Goal: Information Seeking & Learning: Learn about a topic

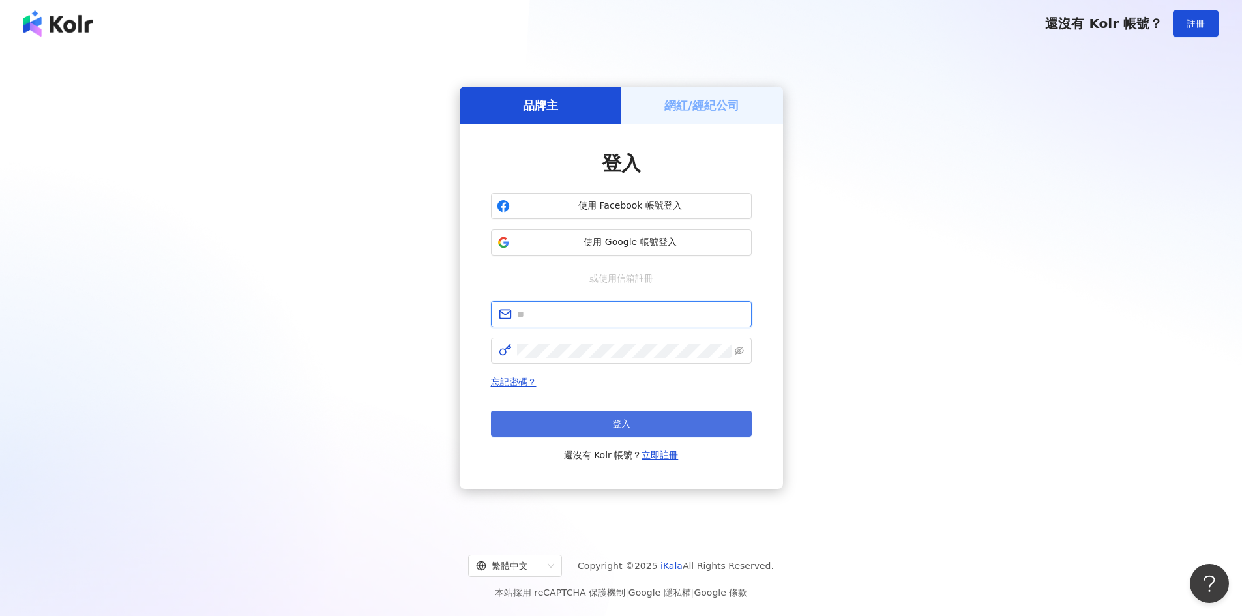
type input "**********"
click at [652, 426] on button "登入" at bounding box center [621, 424] width 261 height 26
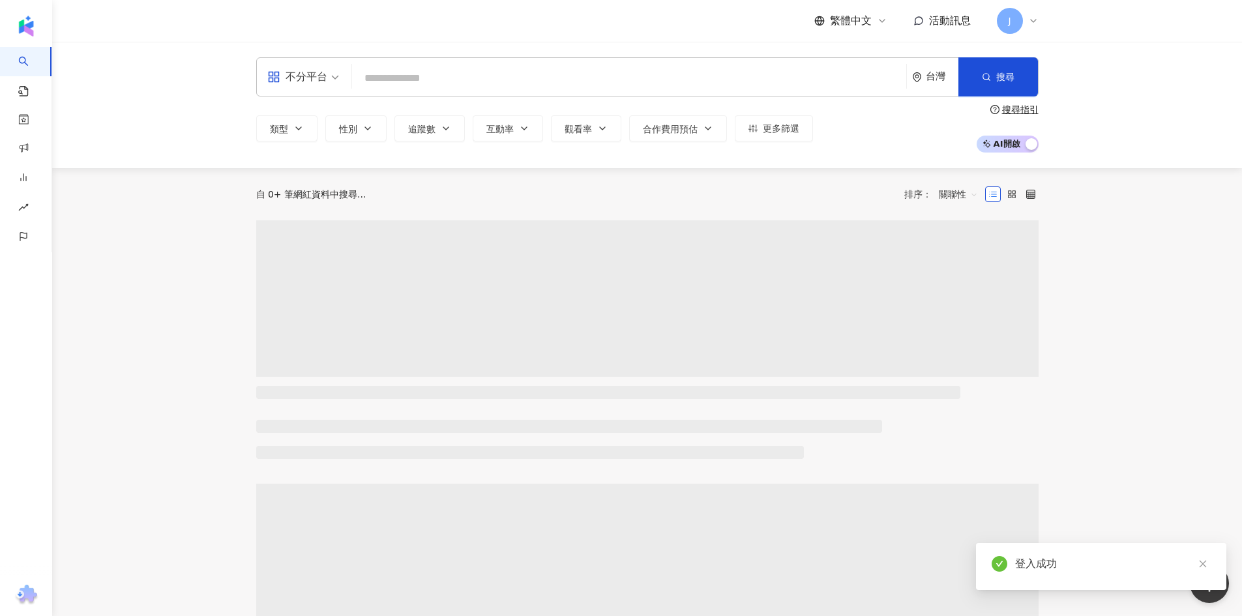
click at [399, 74] on input "search" at bounding box center [629, 78] width 544 height 25
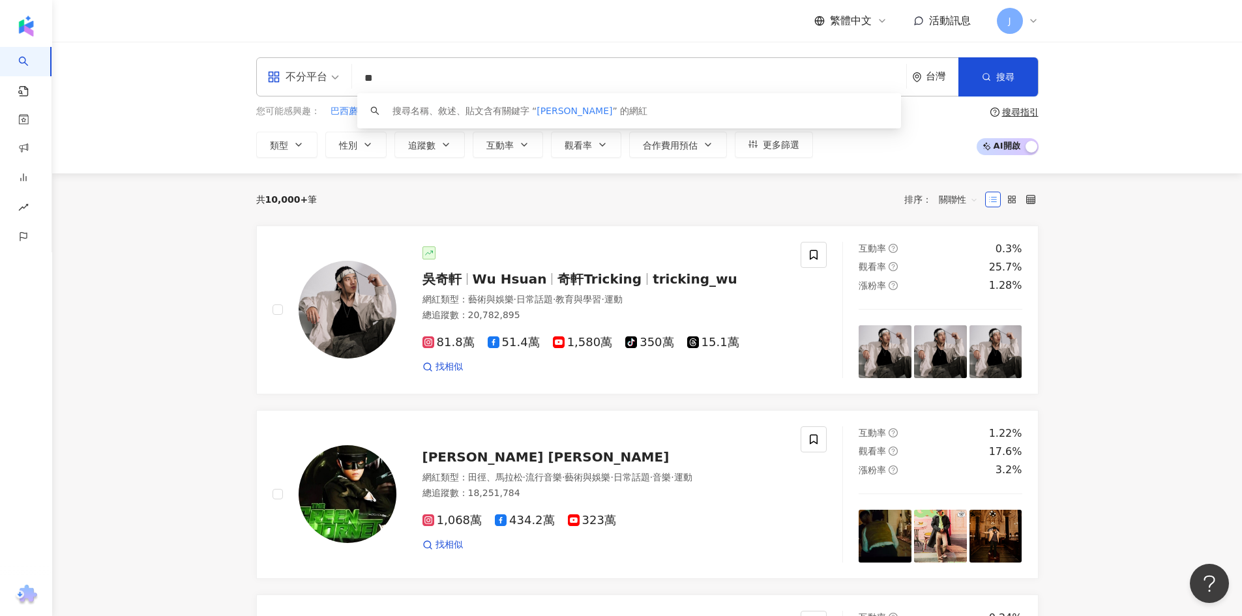
type input "**"
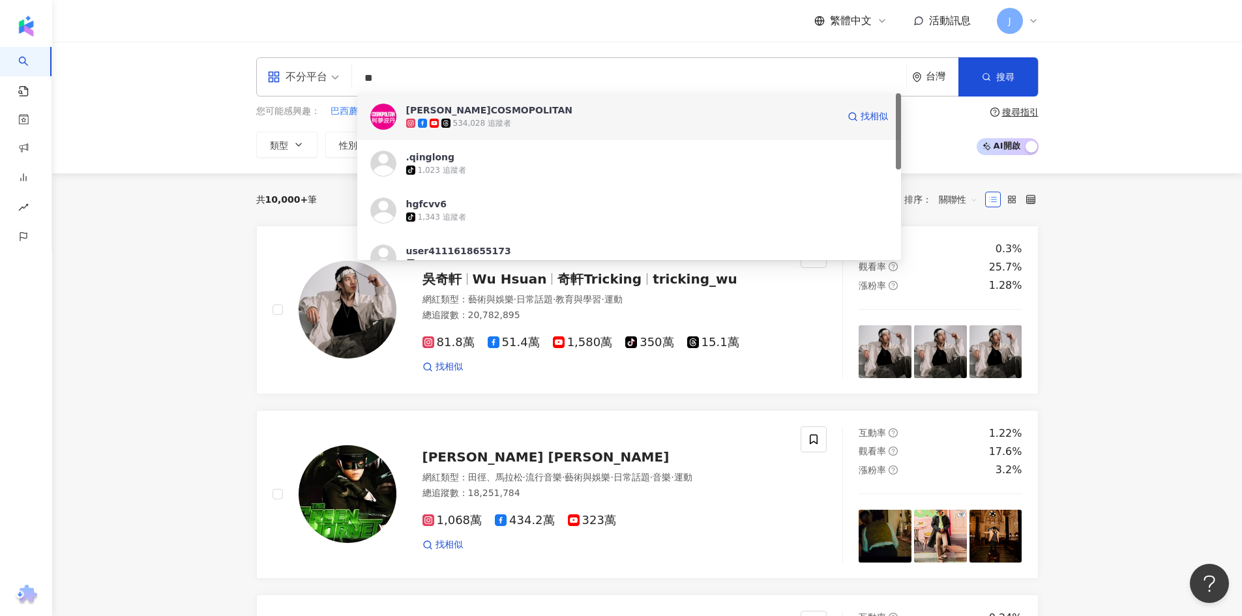
click at [489, 113] on div "[PERSON_NAME]COSMOPOLITAN" at bounding box center [489, 110] width 167 height 13
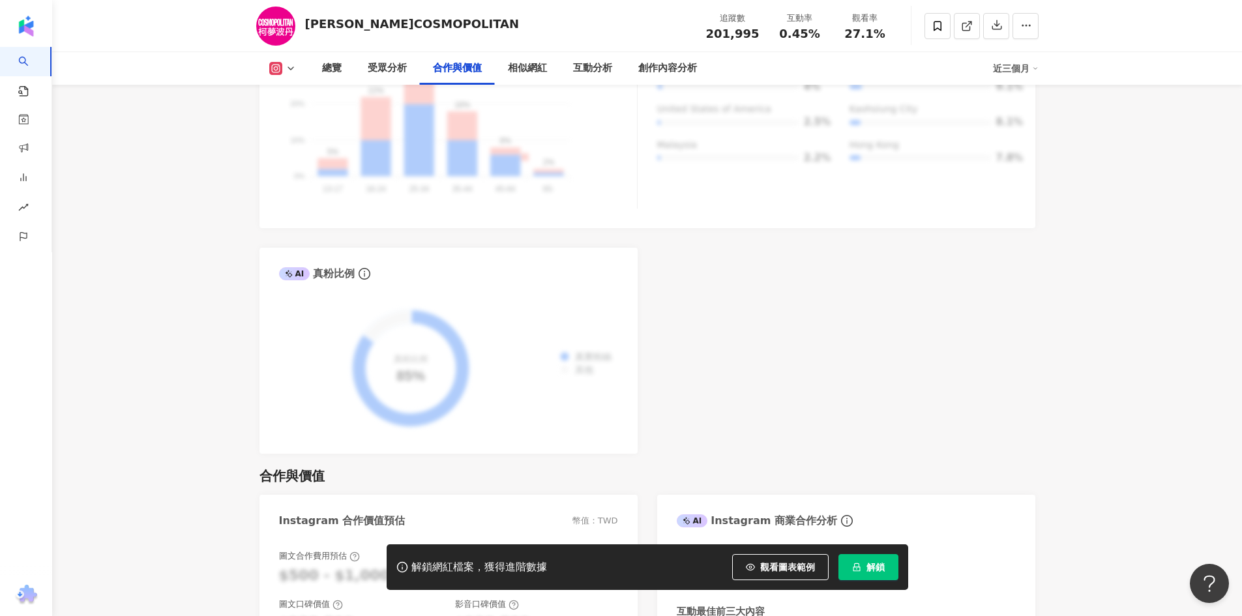
scroll to position [2087, 0]
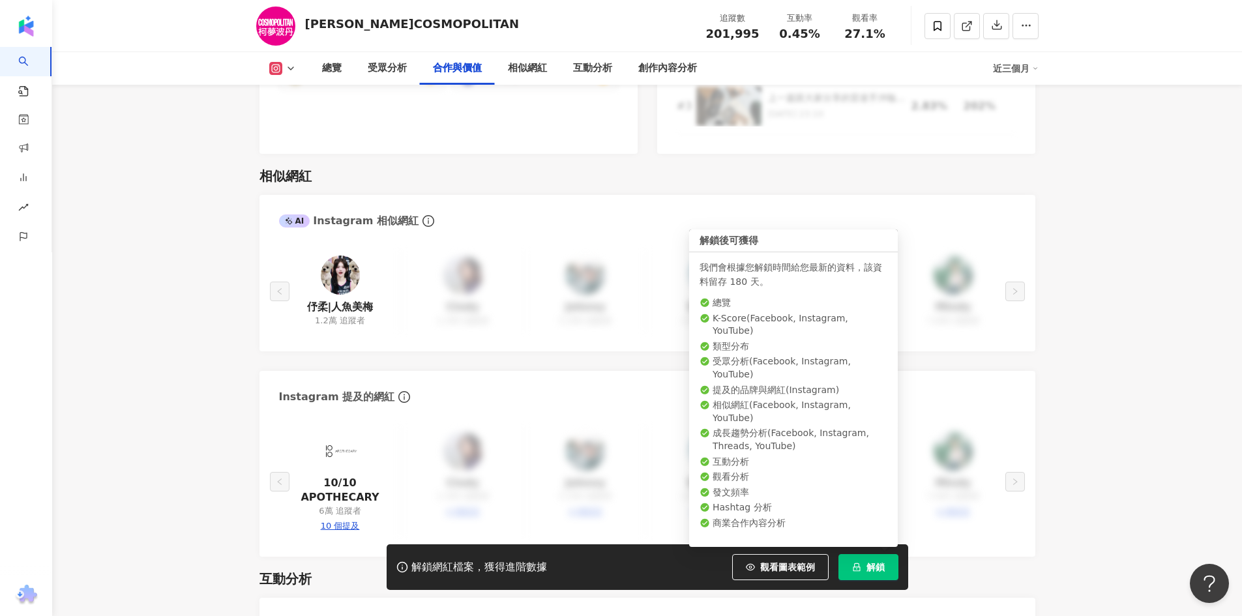
click at [874, 562] on span "解鎖" at bounding box center [876, 567] width 18 height 10
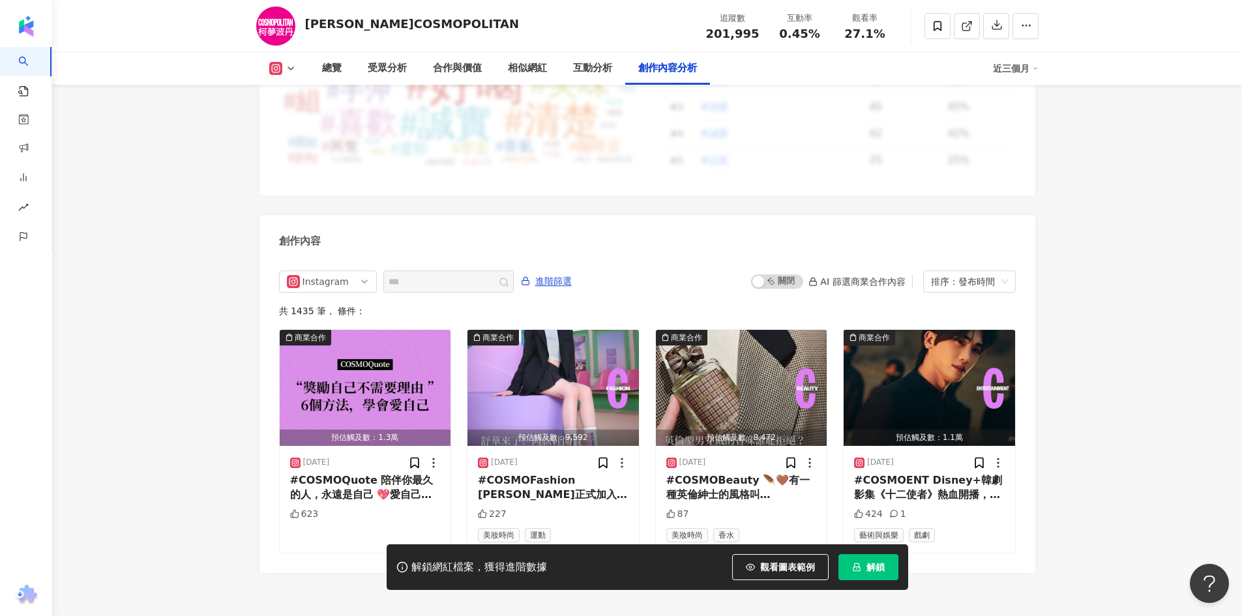
scroll to position [3935, 0]
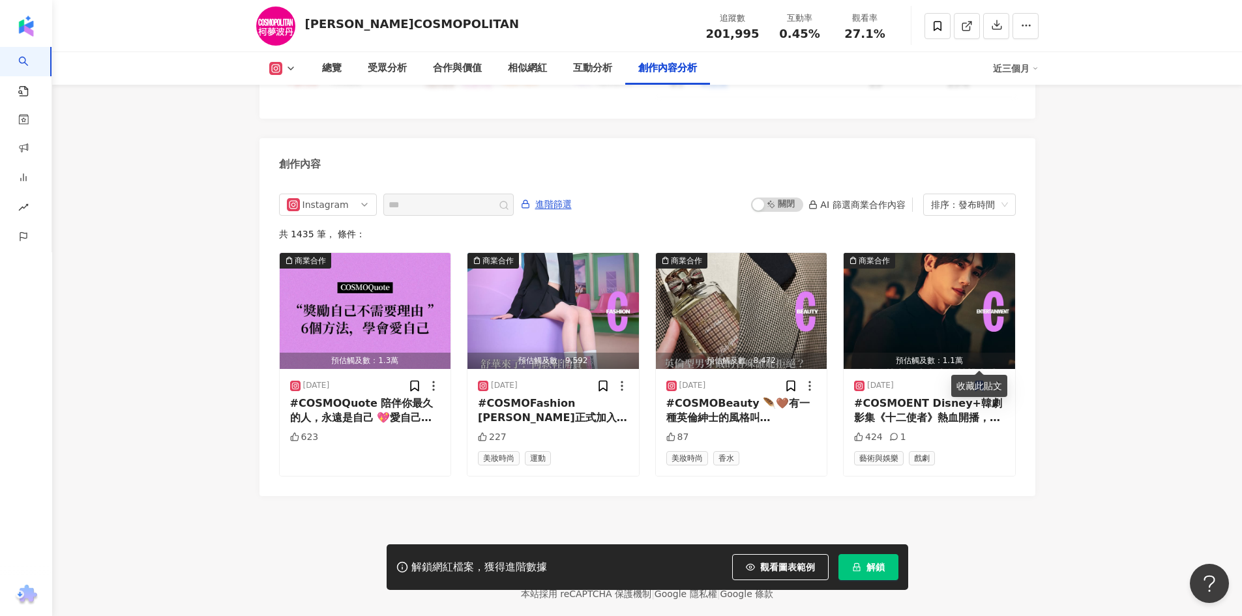
click at [871, 570] on span "解鎖" at bounding box center [876, 567] width 18 height 10
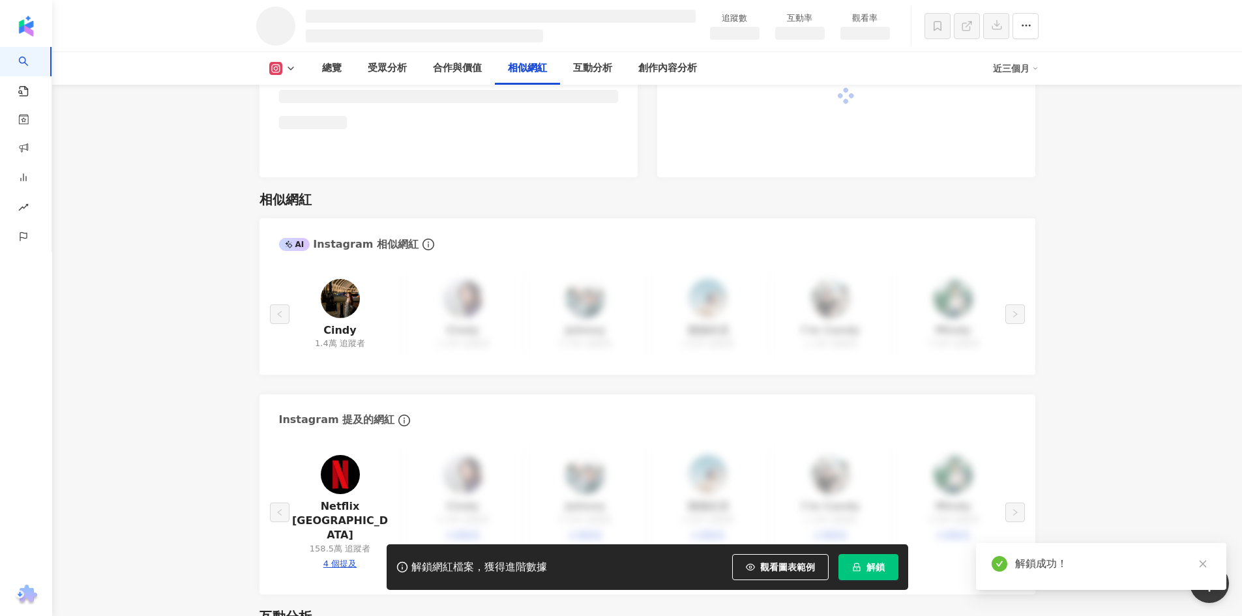
scroll to position [2217, 0]
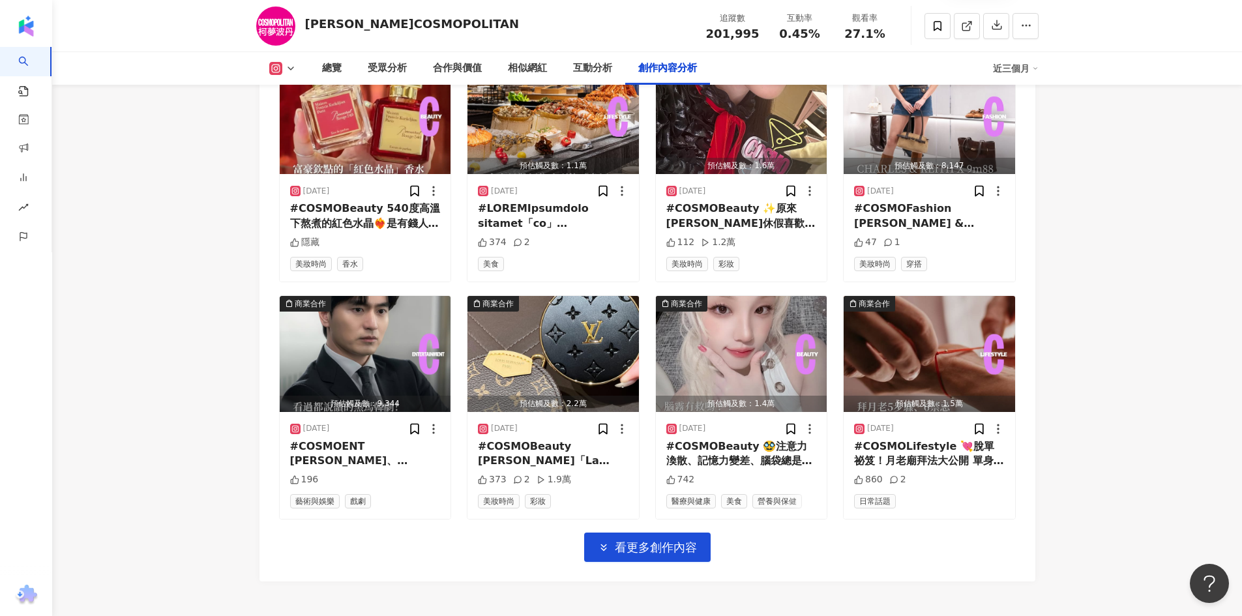
scroll to position [4513, 0]
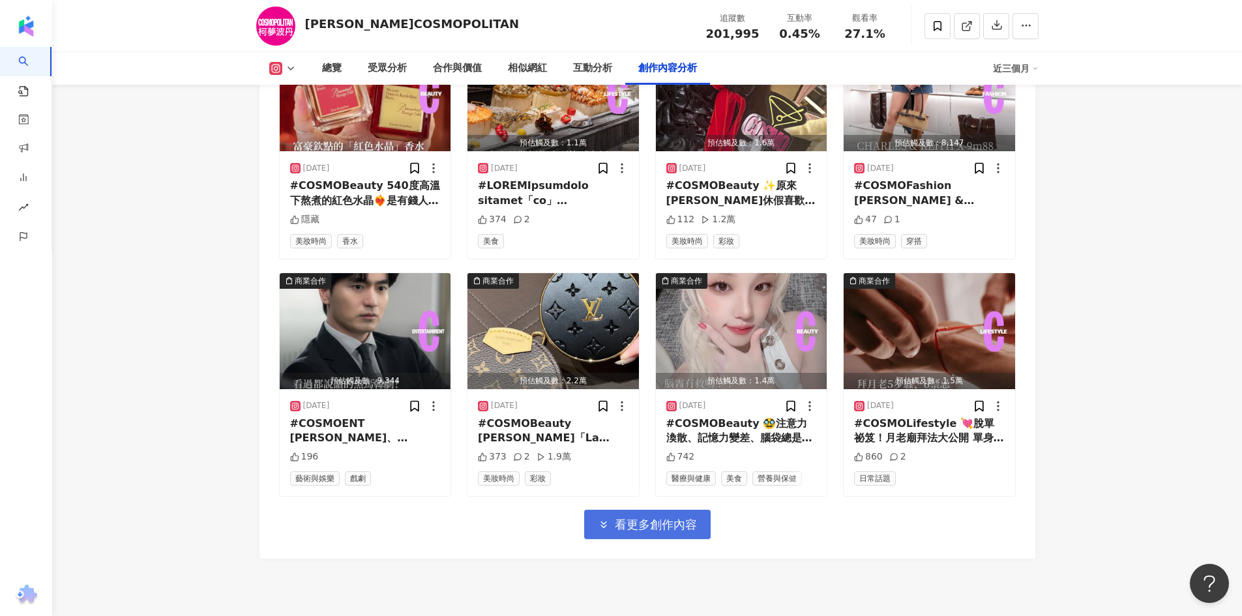
click at [671, 520] on span "看更多創作內容" at bounding box center [656, 525] width 82 height 14
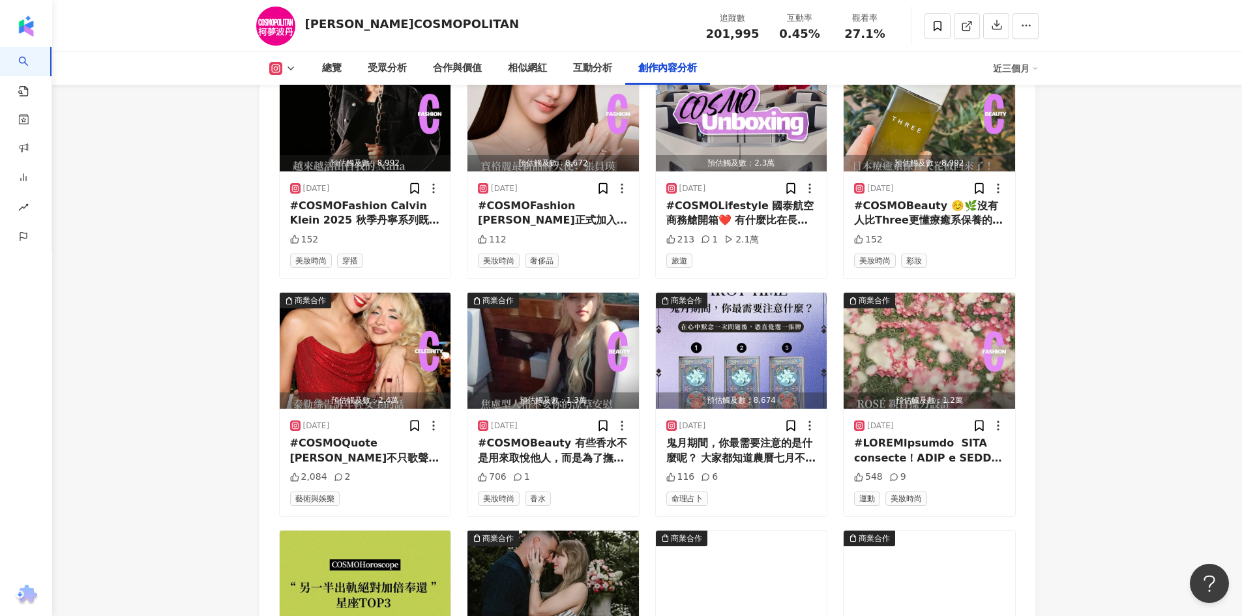
scroll to position [5166, 0]
